Goal: Task Accomplishment & Management: Use online tool/utility

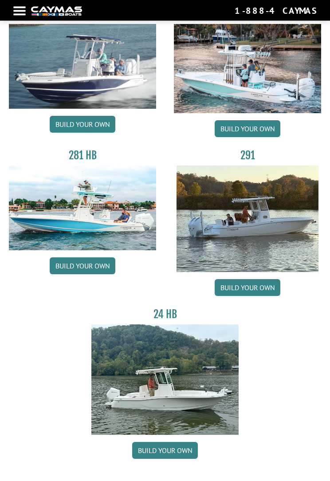
scroll to position [92, 0]
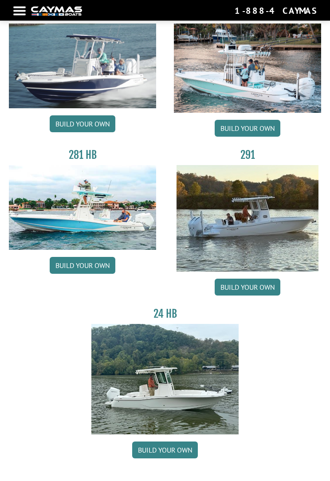
click at [249, 157] on h3 "291" at bounding box center [247, 155] width 147 height 13
click at [253, 162] on h3 "291" at bounding box center [247, 155] width 147 height 13
click at [257, 295] on link "Build your own" at bounding box center [248, 287] width 66 height 17
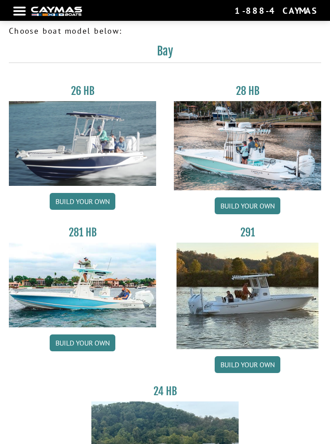
scroll to position [14, 0]
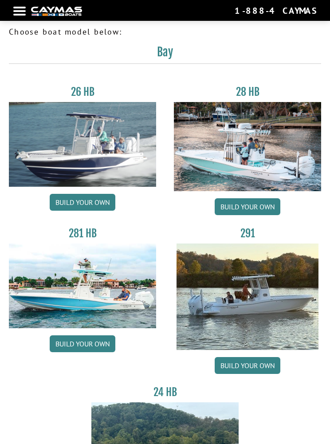
click at [226, 165] on img at bounding box center [247, 146] width 147 height 89
click at [225, 212] on link "Build your own" at bounding box center [248, 206] width 66 height 17
click at [244, 239] on h3 "291" at bounding box center [247, 233] width 147 height 13
click at [224, 300] on img at bounding box center [248, 297] width 142 height 106
click at [228, 361] on link "Build your own" at bounding box center [248, 365] width 66 height 17
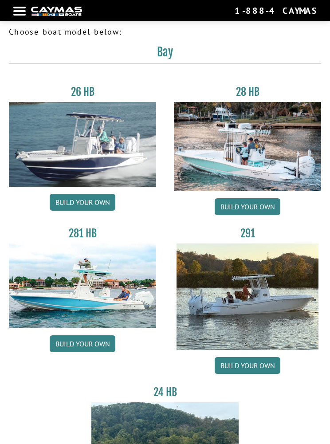
click at [234, 209] on link "Build your own" at bounding box center [248, 206] width 66 height 17
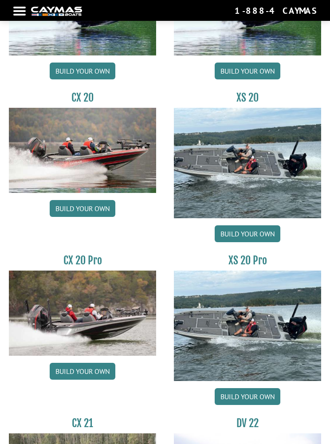
scroll to position [1282, 0]
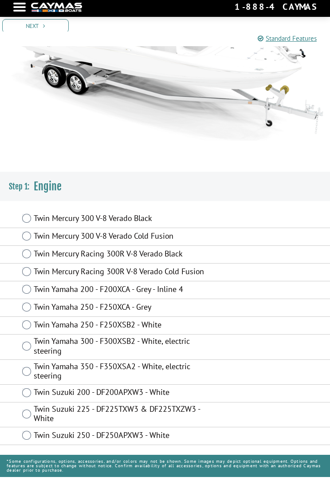
scroll to position [131, 0]
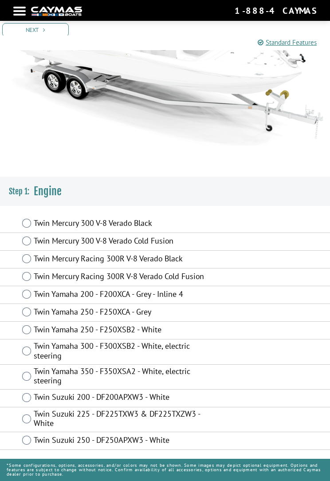
click at [35, 350] on label "Twin Yamaha 300 - F300XSB2 - White, electric steering" at bounding box center [122, 351] width 177 height 21
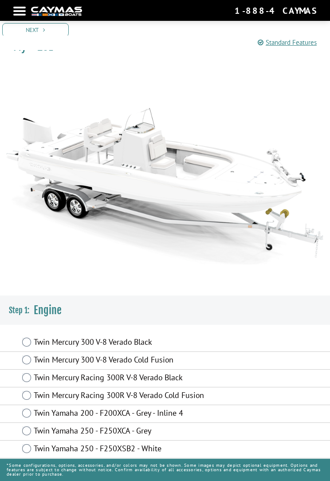
scroll to position [0, 0]
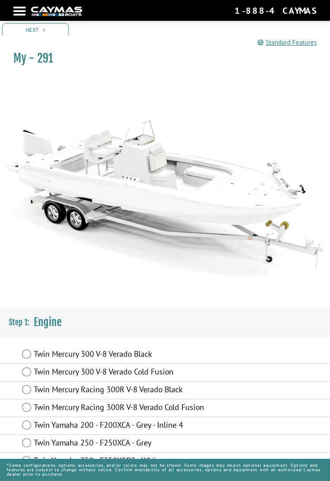
click at [22, 31] on link "Next" at bounding box center [35, 30] width 67 height 14
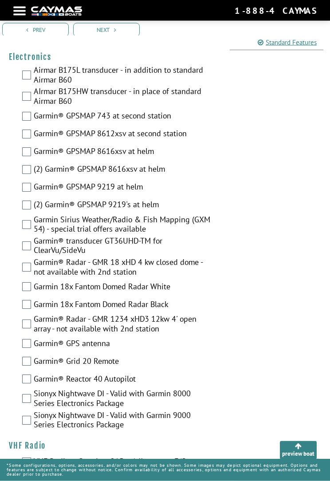
scroll to position [2493, 0]
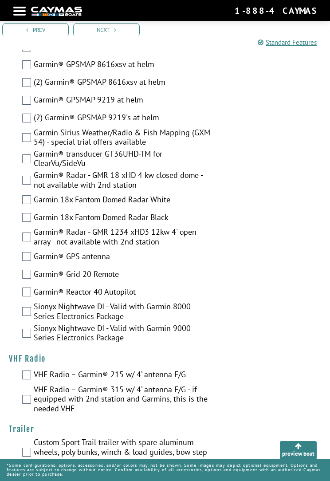
click at [104, 30] on link "Next" at bounding box center [106, 30] width 67 height 14
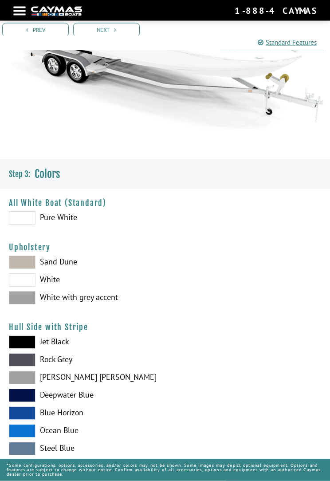
scroll to position [147, 0]
click at [22, 224] on span at bounding box center [22, 217] width 27 height 13
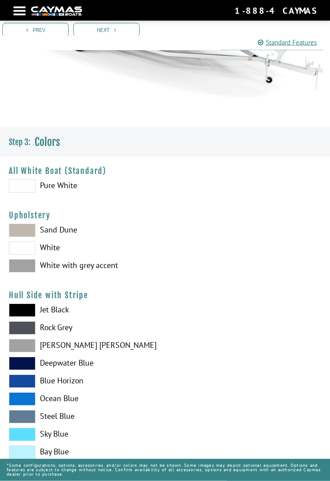
scroll to position [179, 0]
click at [22, 252] on span at bounding box center [22, 247] width 27 height 13
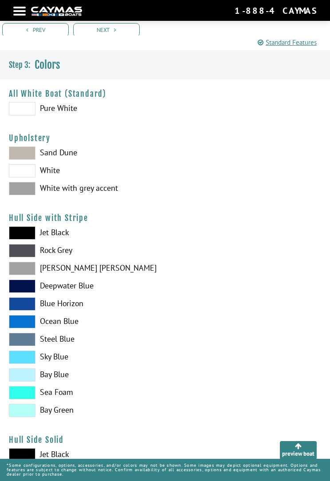
scroll to position [260, 0]
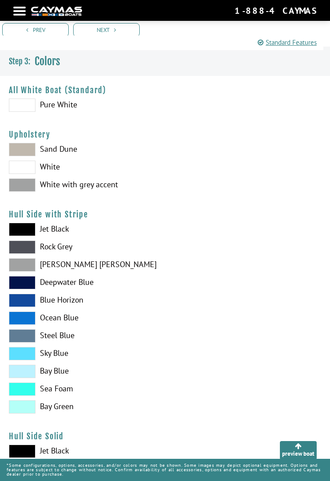
click at [29, 413] on span at bounding box center [22, 406] width 27 height 13
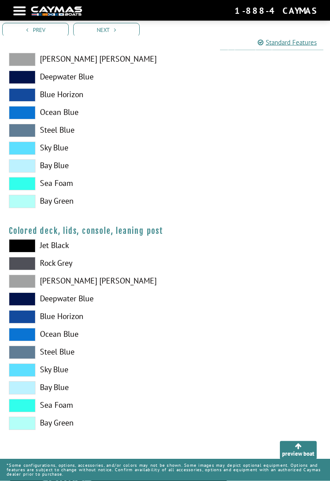
scroll to position [1137, 0]
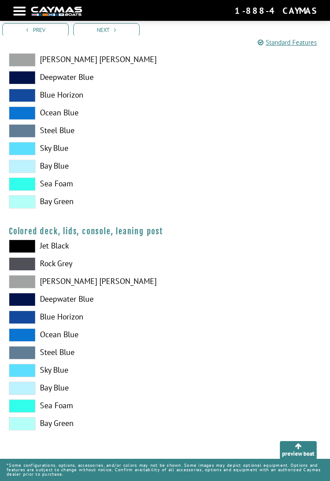
click at [103, 34] on link "Next" at bounding box center [106, 30] width 67 height 14
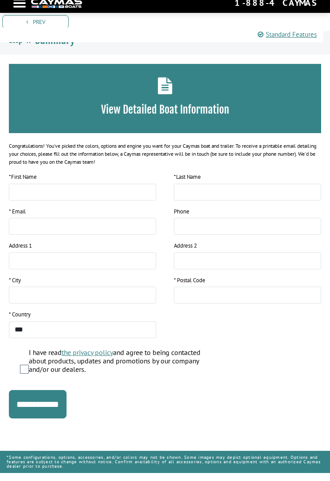
scroll to position [273, 0]
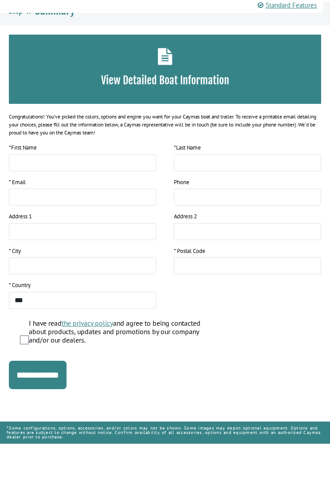
click at [152, 111] on h3 "View Detailed Boat Information" at bounding box center [165, 117] width 286 height 13
click at [142, 111] on h3 "View Detailed Boat Information" at bounding box center [165, 117] width 286 height 13
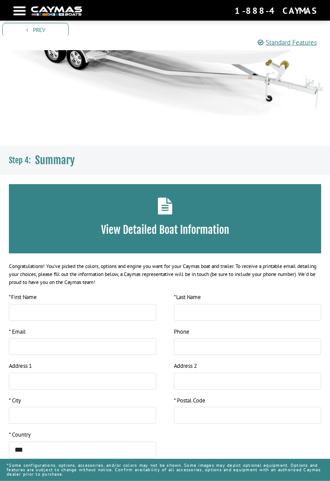
scroll to position [199, 0]
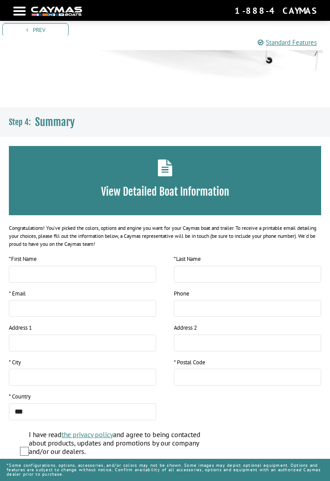
click at [148, 198] on h3 "View Detailed Boat Information" at bounding box center [165, 191] width 286 height 13
click at [150, 190] on h3 "View Detailed Boat Information" at bounding box center [165, 191] width 286 height 13
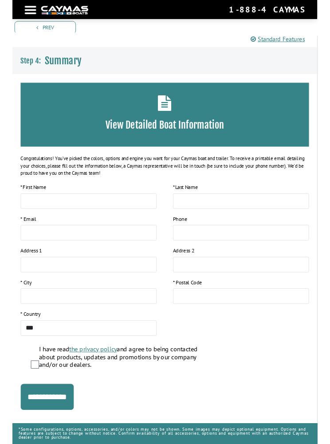
scroll to position [273, 0]
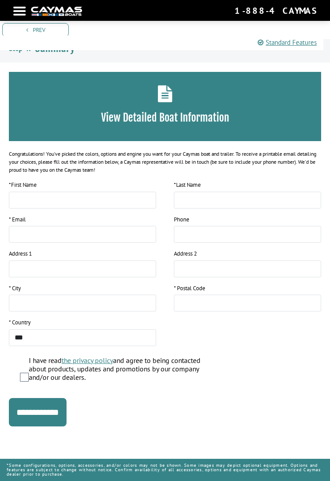
click at [31, 414] on input "**********" at bounding box center [38, 412] width 58 height 28
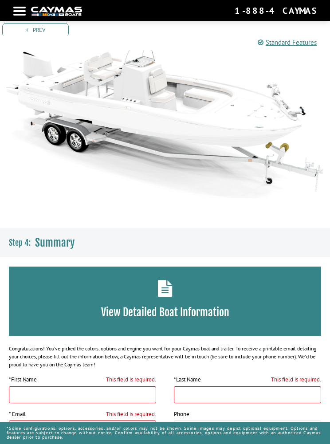
scroll to position [0, 0]
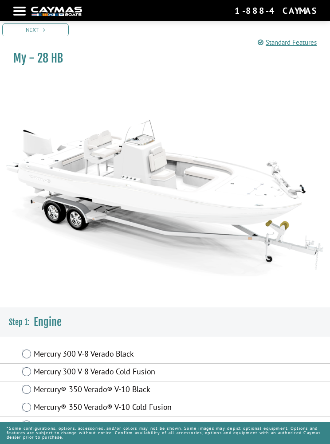
scroll to position [16, 0]
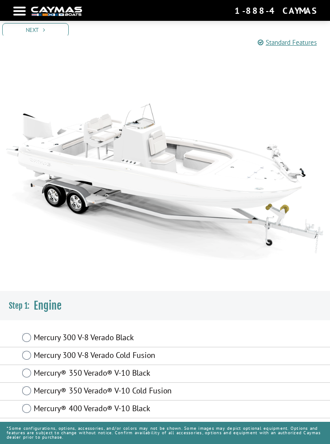
click at [292, 43] on link "Standard Features" at bounding box center [287, 43] width 59 height 10
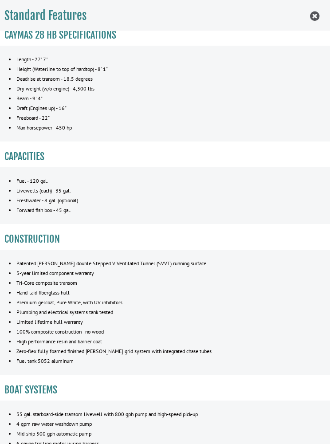
scroll to position [10, 0]
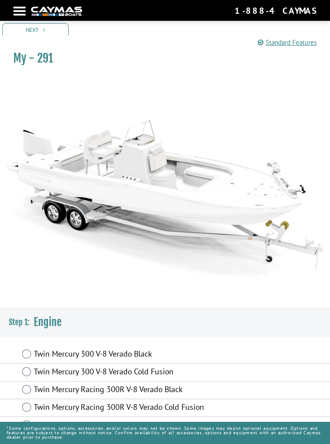
click at [273, 46] on link "Standard Features" at bounding box center [287, 43] width 59 height 10
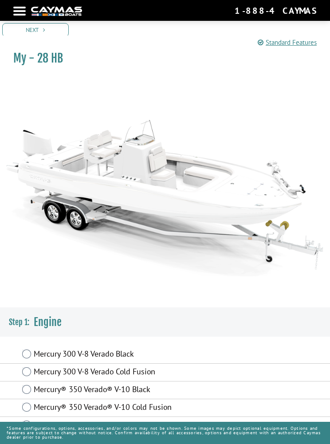
click at [285, 43] on link "Standard Features" at bounding box center [287, 43] width 59 height 10
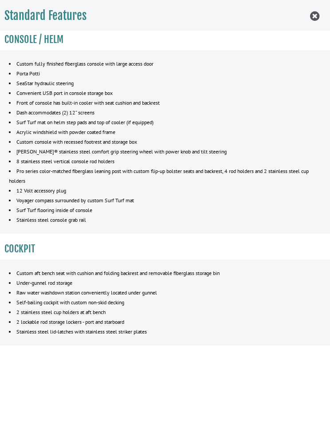
scroll to position [726, 0]
